Goal: Task Accomplishment & Management: Manage account settings

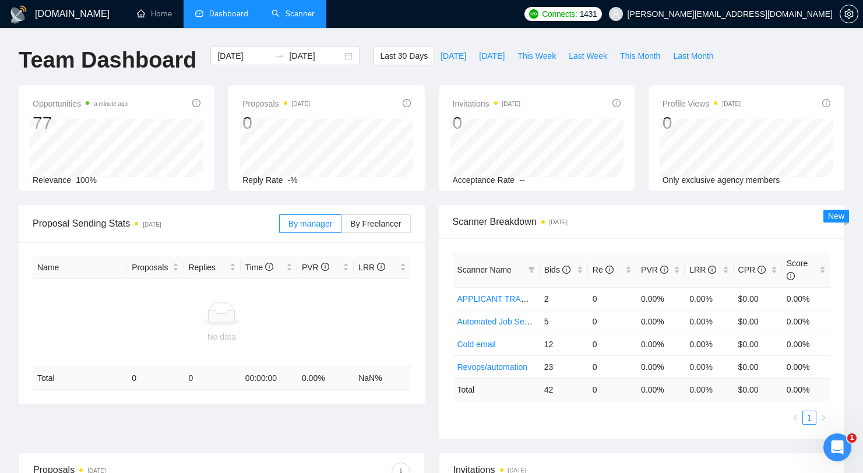
click at [280, 16] on link "Scanner" at bounding box center [293, 14] width 43 height 10
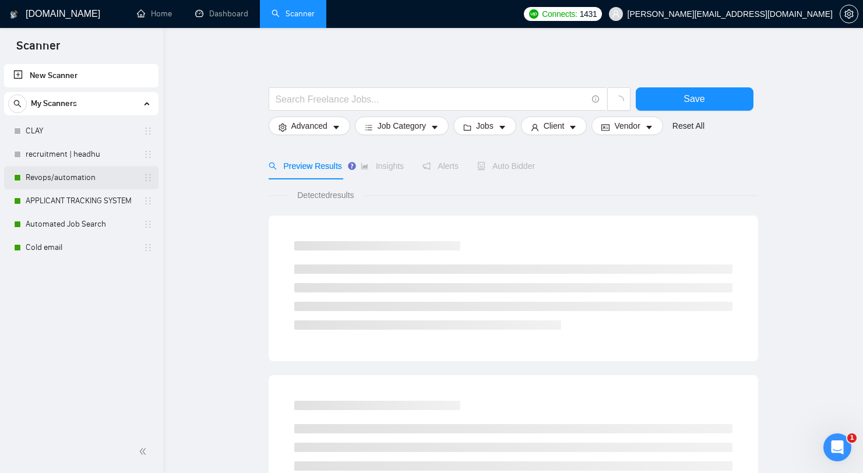
click at [85, 175] on link "Revops/automation" at bounding box center [81, 177] width 111 height 23
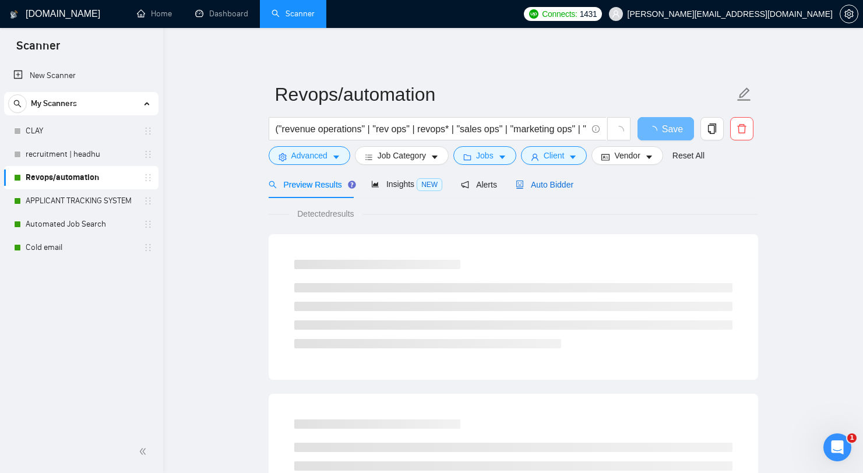
click at [574, 186] on span "Auto Bidder" at bounding box center [545, 184] width 58 height 9
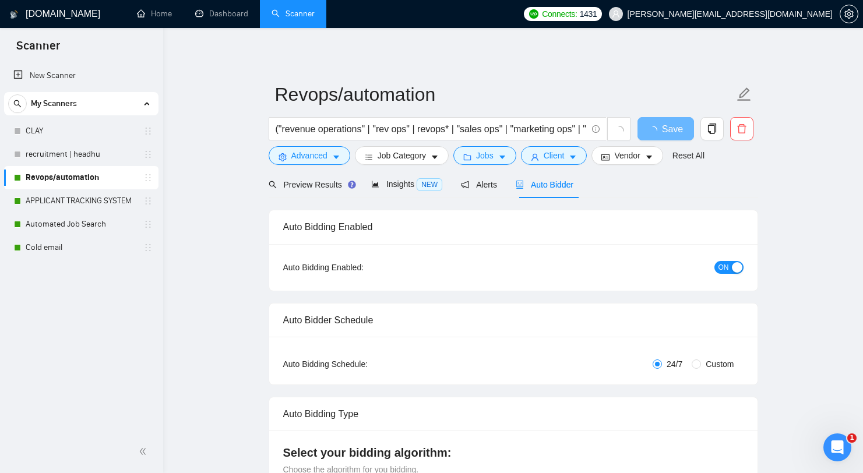
radio input "false"
radio input "true"
checkbox input "true"
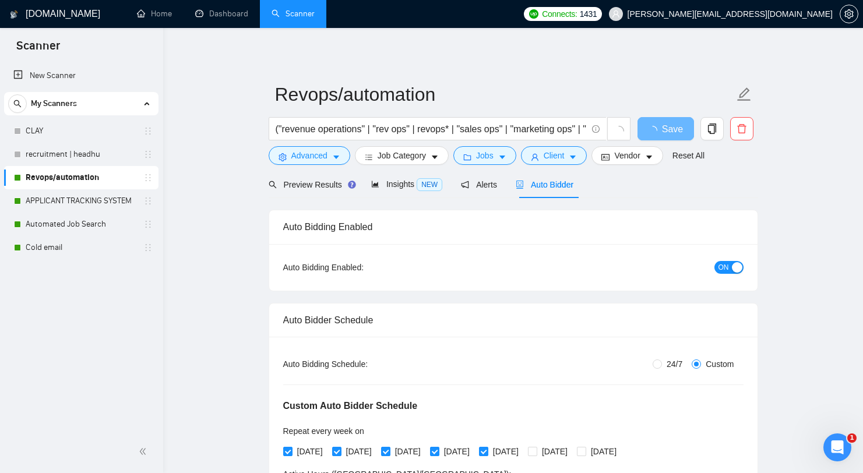
click at [749, 270] on div "Auto Bidding Enabled: ON" at bounding box center [513, 267] width 488 height 47
click at [732, 269] on div "button" at bounding box center [737, 267] width 10 height 10
click at [92, 196] on link "APPLICANT TRACKING SYSTEM" at bounding box center [81, 200] width 111 height 23
click at [680, 119] on button "Save" at bounding box center [666, 128] width 57 height 23
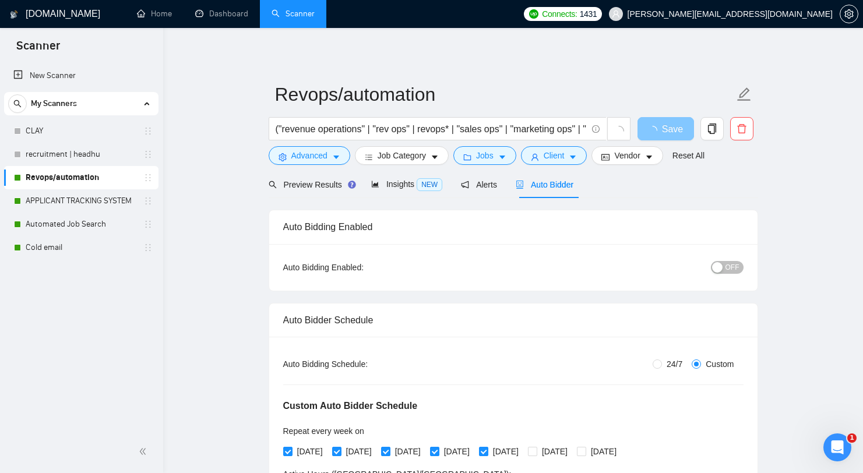
click at [680, 119] on button "Save" at bounding box center [666, 128] width 57 height 23
click at [675, 131] on span "Save" at bounding box center [672, 129] width 21 height 15
click at [656, 126] on span "loading" at bounding box center [655, 130] width 14 height 9
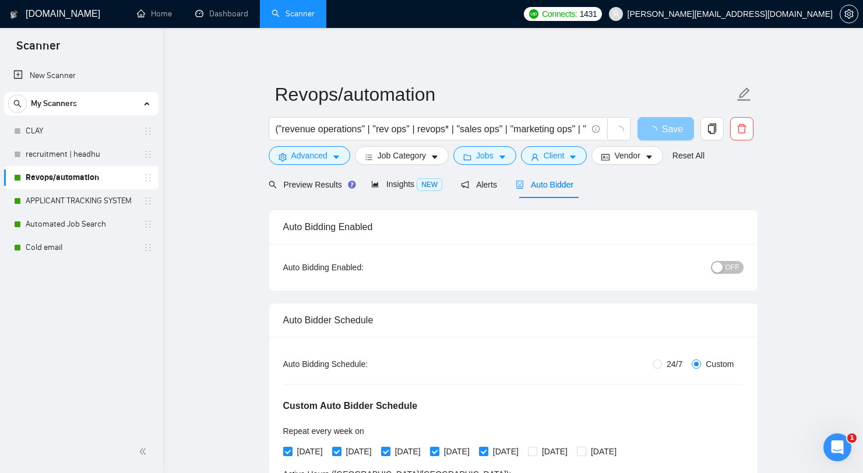
click at [656, 126] on span "loading" at bounding box center [655, 130] width 14 height 9
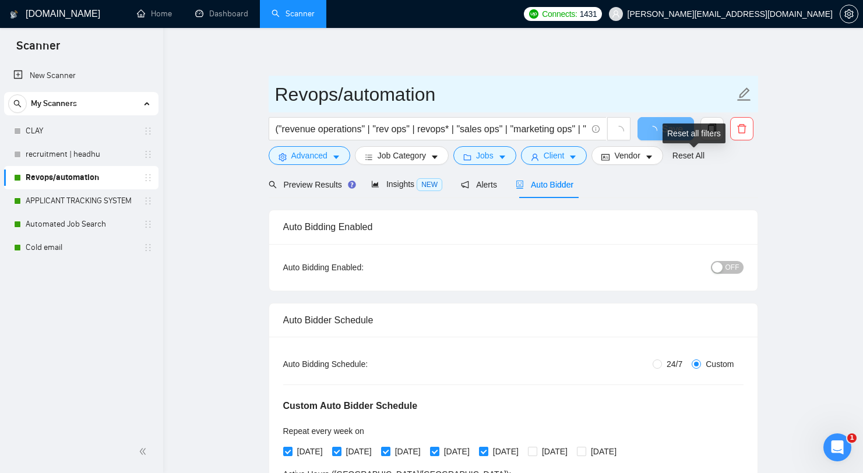
click at [668, 84] on input "Revops/automation" at bounding box center [504, 94] width 459 height 29
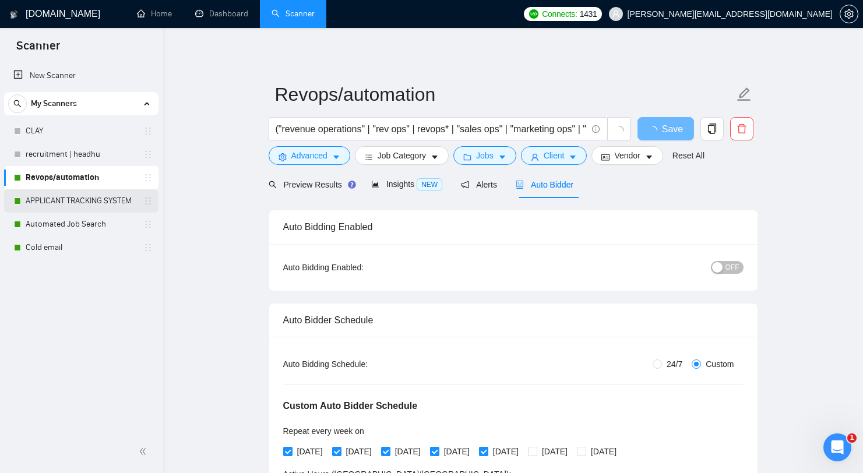
click at [68, 195] on link "APPLICANT TRACKING SYSTEM" at bounding box center [81, 200] width 111 height 23
click at [77, 195] on link "APPLICANT TRACKING SYSTEM" at bounding box center [81, 200] width 111 height 23
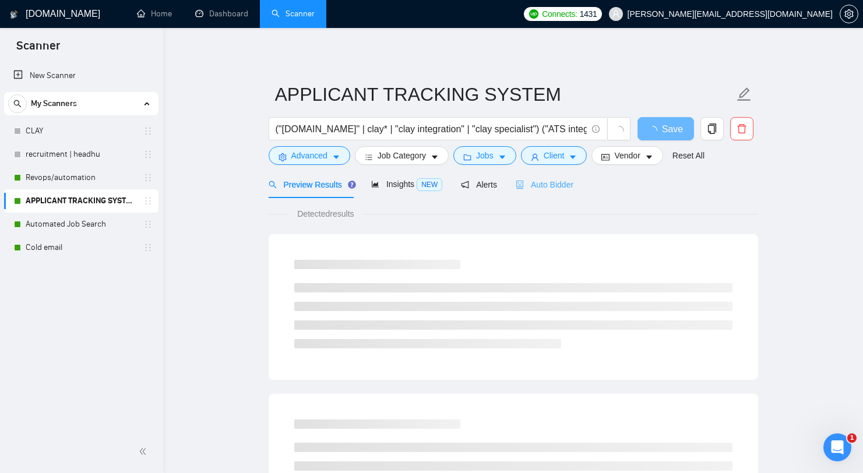
drag, startPoint x: 557, startPoint y: 172, endPoint x: 554, endPoint y: 180, distance: 8.7
click at [557, 172] on div "Auto Bidder" at bounding box center [545, 184] width 58 height 27
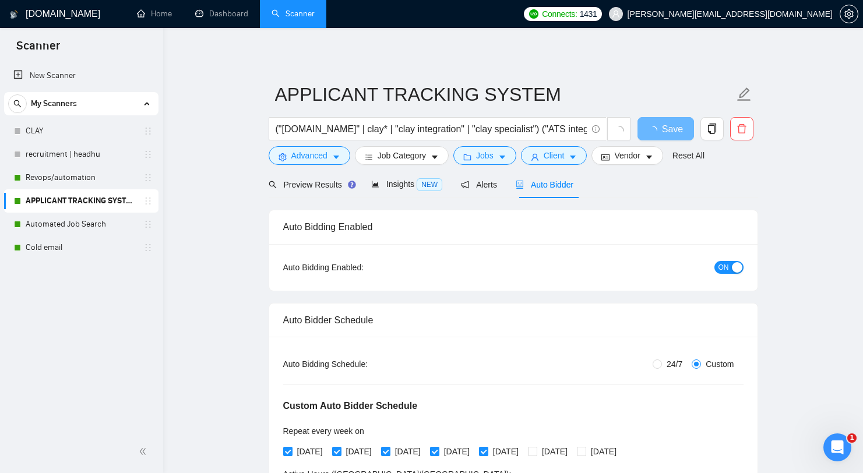
click at [743, 275] on div "ON" at bounding box center [666, 267] width 153 height 19
click at [737, 269] on div "button" at bounding box center [737, 267] width 10 height 10
click at [655, 126] on icon "loading" at bounding box center [653, 131] width 10 height 10
click at [661, 131] on span "loading" at bounding box center [655, 130] width 14 height 9
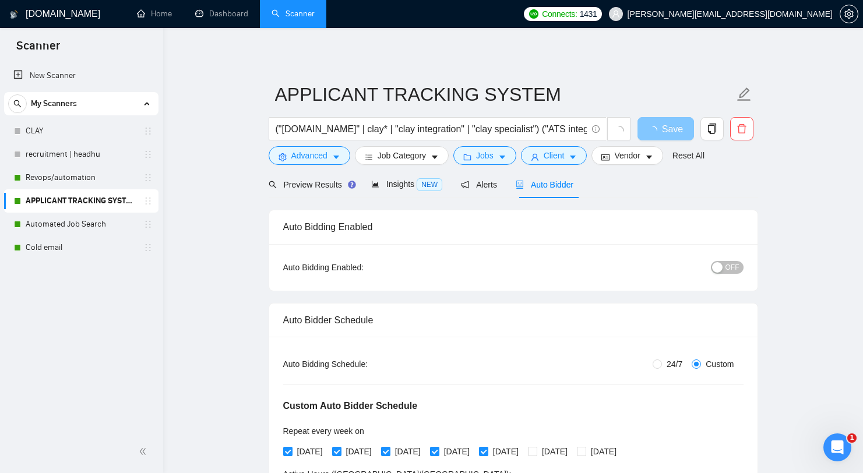
click at [661, 131] on span "loading" at bounding box center [655, 130] width 14 height 9
click at [678, 118] on button "Save" at bounding box center [666, 128] width 57 height 23
click at [116, 177] on link "Revops/automation" at bounding box center [81, 177] width 111 height 23
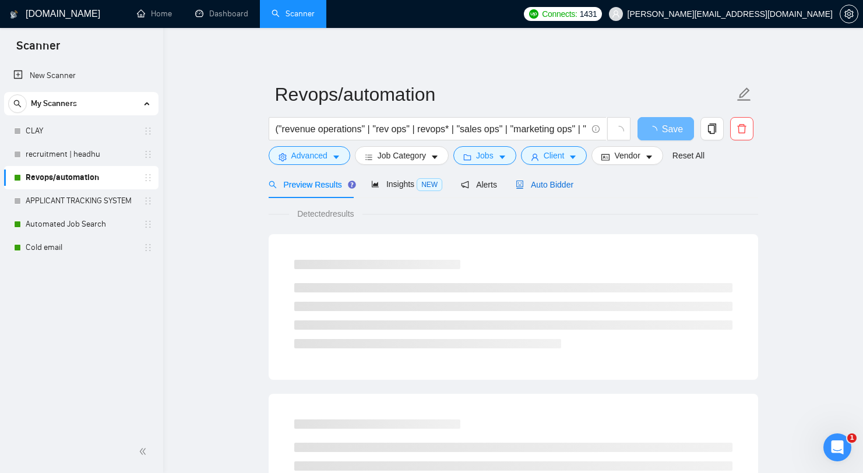
click at [561, 189] on div "Auto Bidder" at bounding box center [545, 184] width 58 height 13
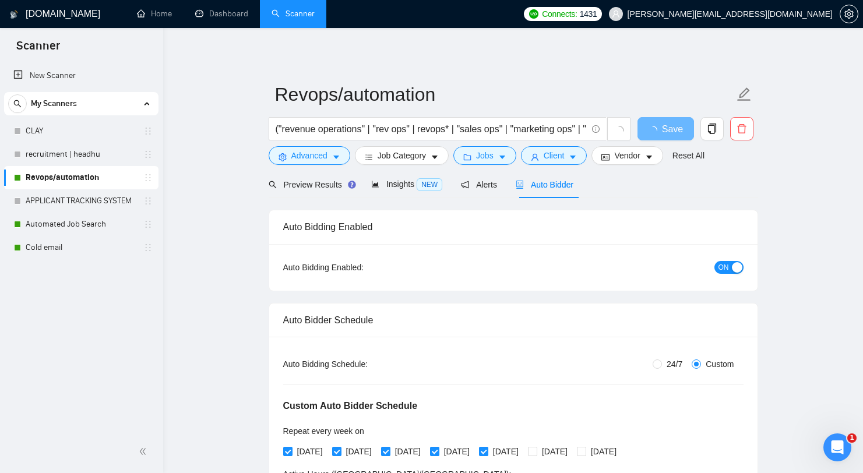
click at [713, 266] on div "ON" at bounding box center [666, 267] width 153 height 13
click at [726, 270] on span "ON" at bounding box center [724, 267] width 10 height 13
click at [670, 129] on span "Save" at bounding box center [665, 129] width 21 height 15
checkbox input "true"
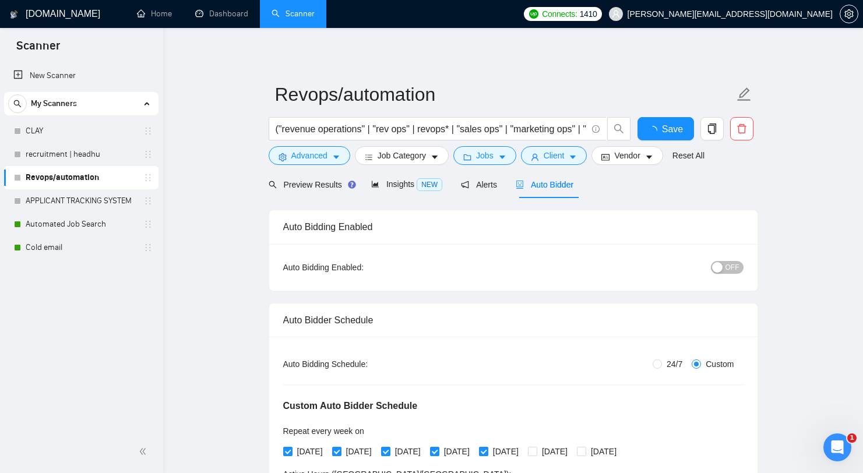
checkbox input "true"
click at [37, 225] on link "Automated Job Search" at bounding box center [81, 224] width 111 height 23
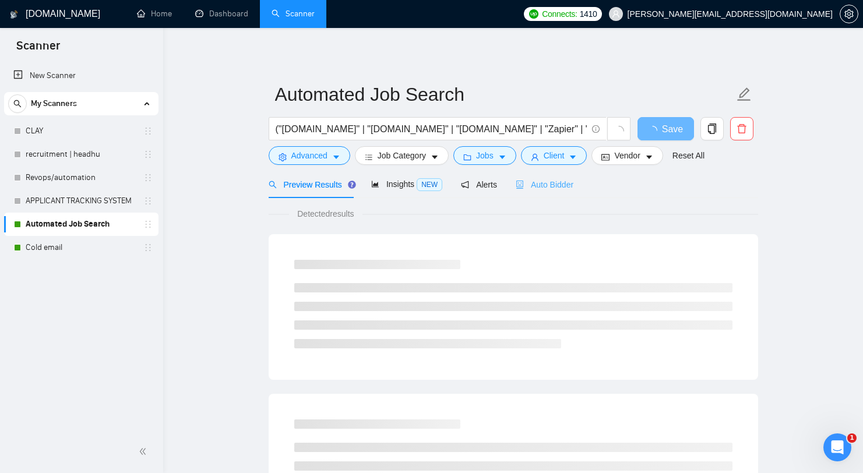
drag, startPoint x: 553, startPoint y: 191, endPoint x: 558, endPoint y: 196, distance: 7.5
click at [553, 191] on div "Auto Bidder" at bounding box center [545, 184] width 58 height 27
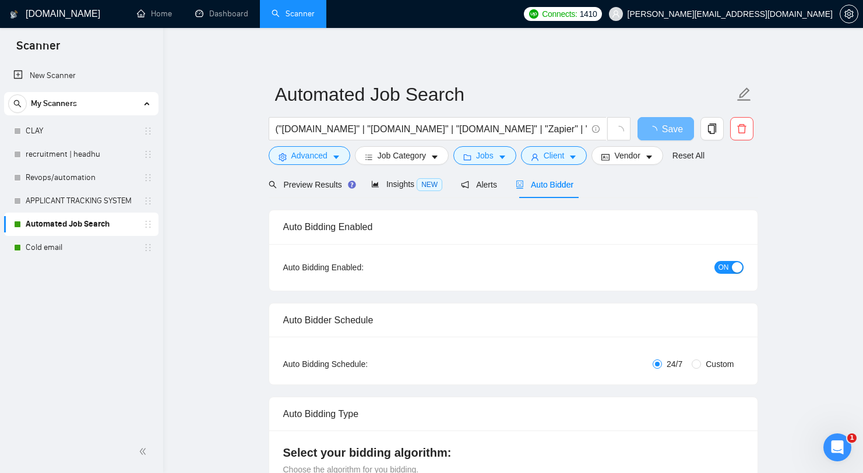
radio input "false"
radio input "true"
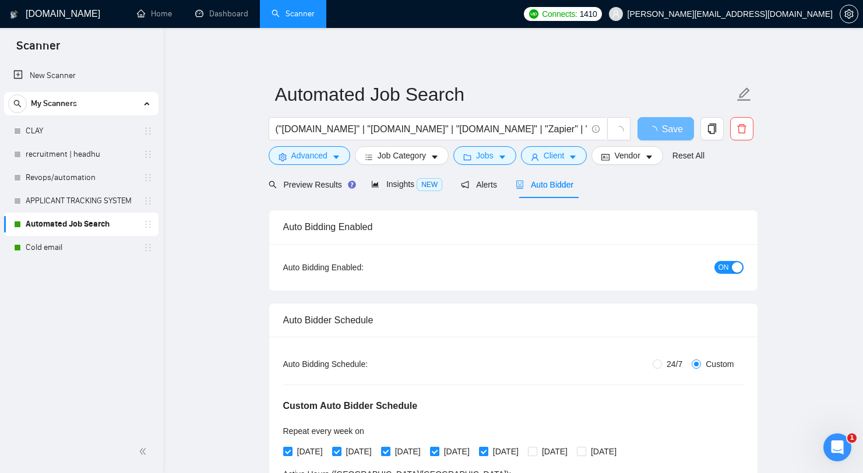
click at [723, 262] on span "ON" at bounding box center [724, 267] width 10 height 13
click at [684, 185] on div "Preview Results Insights NEW Alerts Auto Bidder" at bounding box center [514, 184] width 490 height 27
click at [667, 126] on span "Save" at bounding box center [665, 129] width 21 height 15
click at [93, 248] on link "Cold email" at bounding box center [81, 247] width 111 height 23
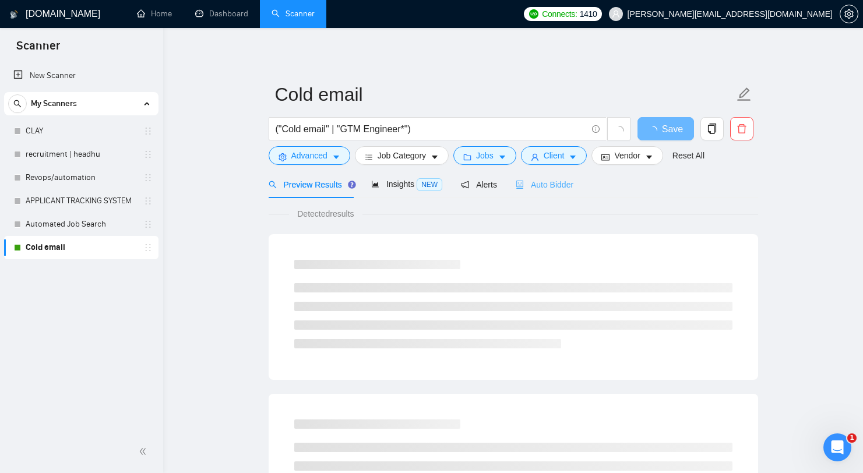
click at [574, 191] on div "Auto Bidder" at bounding box center [545, 184] width 58 height 27
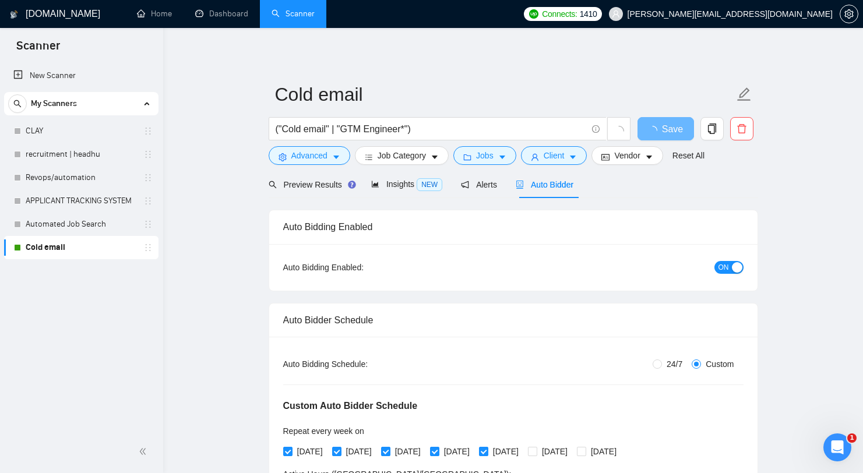
click at [727, 266] on span "ON" at bounding box center [724, 267] width 10 height 13
click at [676, 133] on span "Save" at bounding box center [672, 129] width 21 height 15
click at [658, 195] on div "Preview Results Insights NEW Alerts Auto Bidder" at bounding box center [514, 184] width 490 height 27
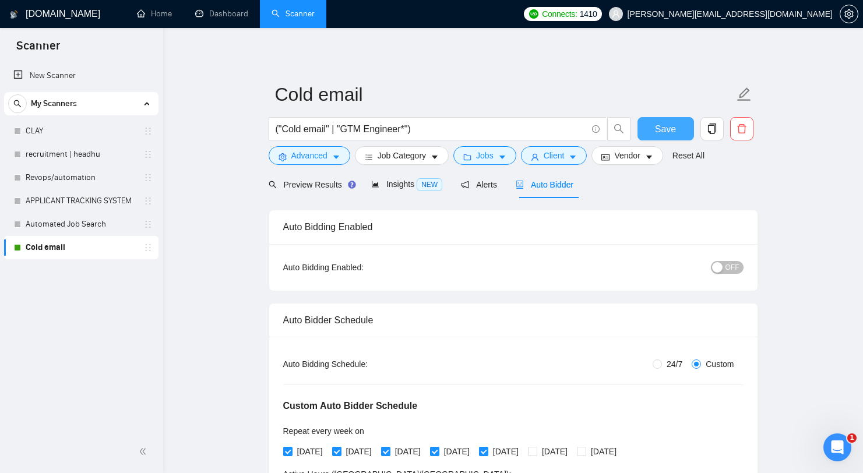
click at [664, 129] on span "Save" at bounding box center [665, 129] width 21 height 15
